Goal: Task Accomplishment & Management: Use online tool/utility

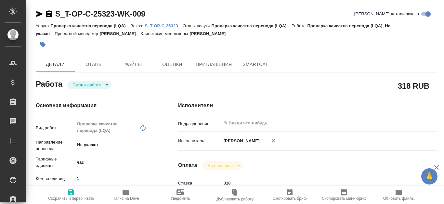
type textarea "x"
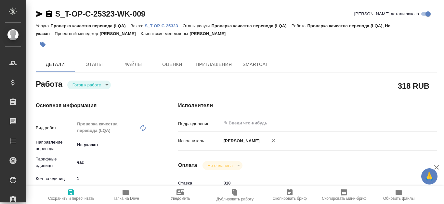
type textarea "x"
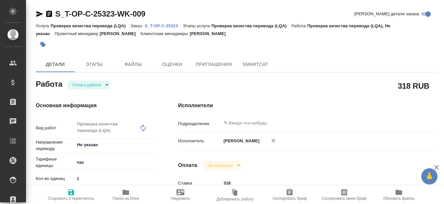
type textarea "x"
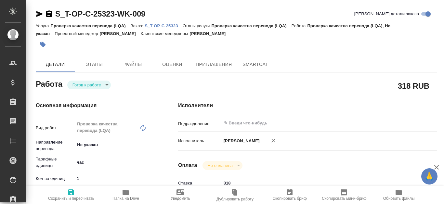
type textarea "x"
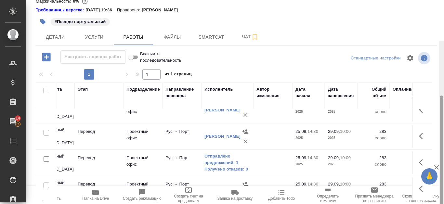
scroll to position [74, 0]
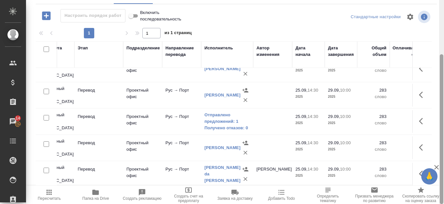
click at [443, 94] on div at bounding box center [441, 102] width 5 height 204
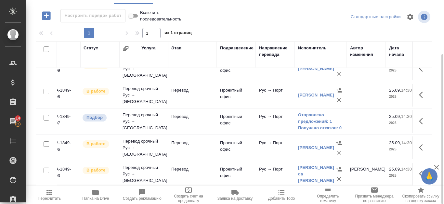
scroll to position [70, 0]
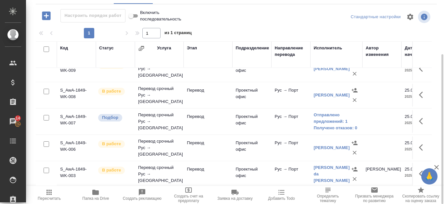
click at [81, 86] on td "S_AwA-1849-WK-008" at bounding box center [76, 95] width 39 height 23
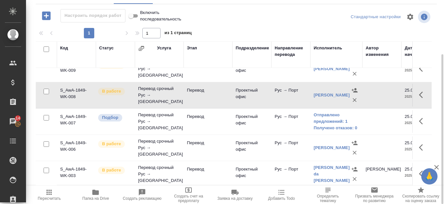
click at [81, 86] on td "S_AwA-1849-WK-008" at bounding box center [76, 95] width 39 height 23
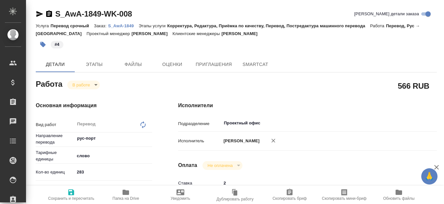
type textarea "x"
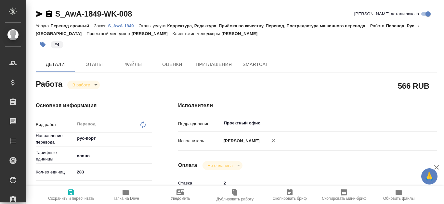
type textarea "x"
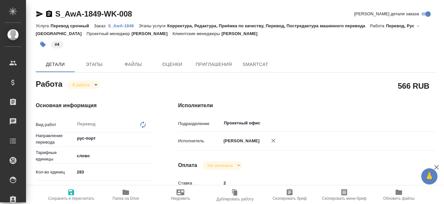
type textarea "x"
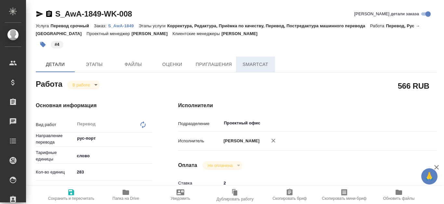
type textarea "x"
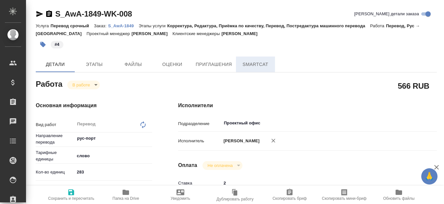
click at [249, 62] on span "SmartCat" at bounding box center [255, 64] width 31 height 8
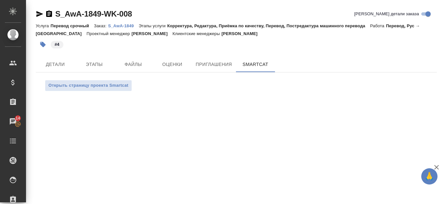
click at [120, 25] on p "S_AwA-1849" at bounding box center [123, 25] width 31 height 5
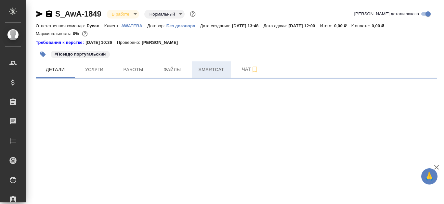
click at [211, 69] on span "Smartcat" at bounding box center [210, 70] width 31 height 8
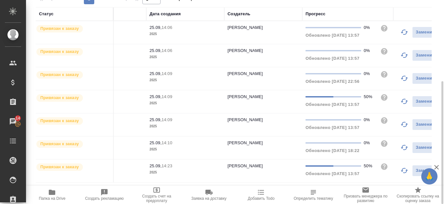
scroll to position [0, 163]
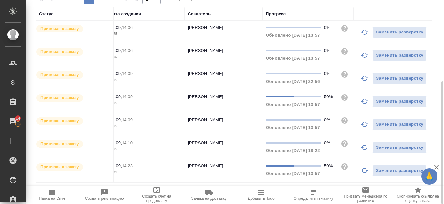
click at [285, 103] on span "Обновлено 27.09.2025, 13:57" at bounding box center [293, 104] width 54 height 5
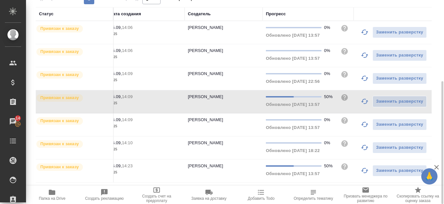
click at [285, 103] on span "Обновлено 27.09.2025, 13:57" at bounding box center [293, 104] width 54 height 5
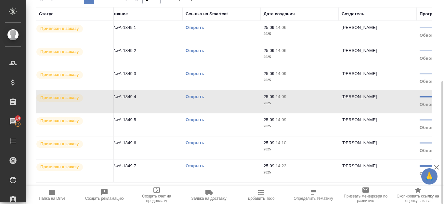
scroll to position [0, 0]
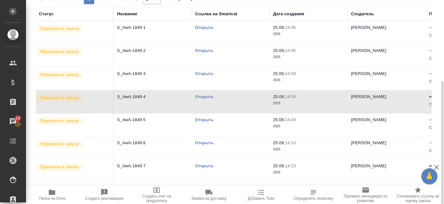
click at [205, 97] on link "Открыть" at bounding box center [204, 96] width 19 height 5
